Goal: Information Seeking & Learning: Learn about a topic

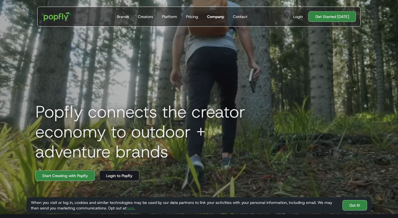
click at [215, 18] on div "Company" at bounding box center [215, 17] width 17 height 6
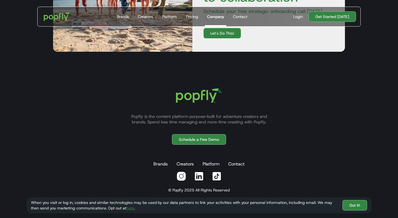
scroll to position [706, 0]
